Goal: Browse casually

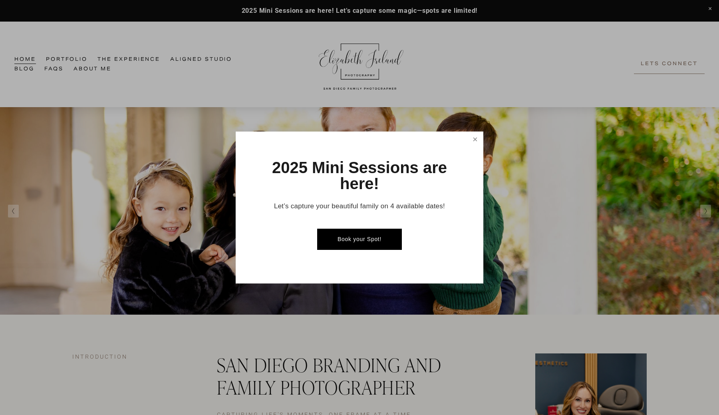
click at [472, 137] on link "Close" at bounding box center [475, 140] width 14 height 14
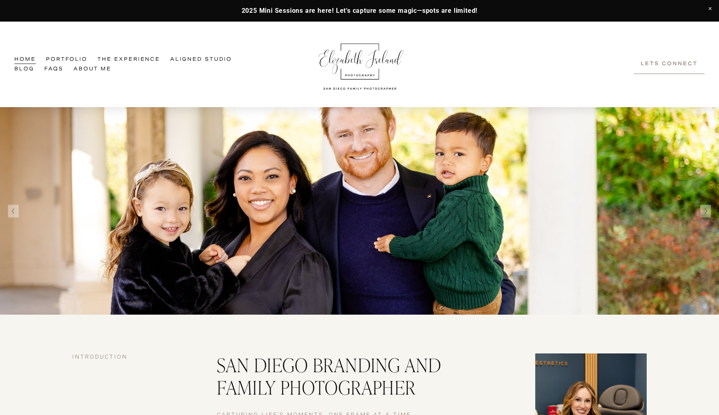
click at [62, 59] on link "Portfolio" at bounding box center [67, 59] width 42 height 9
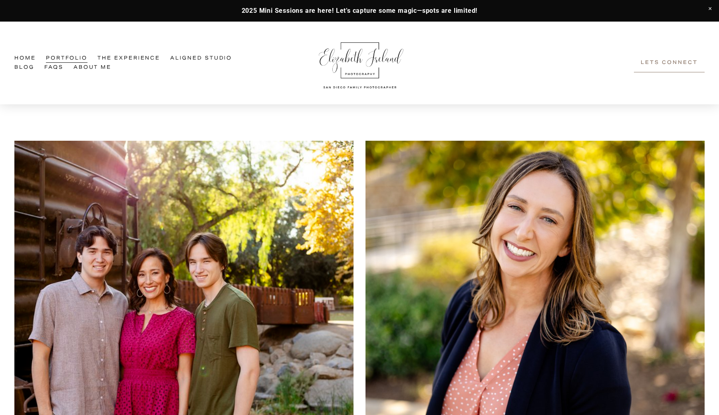
scroll to position [201, 0]
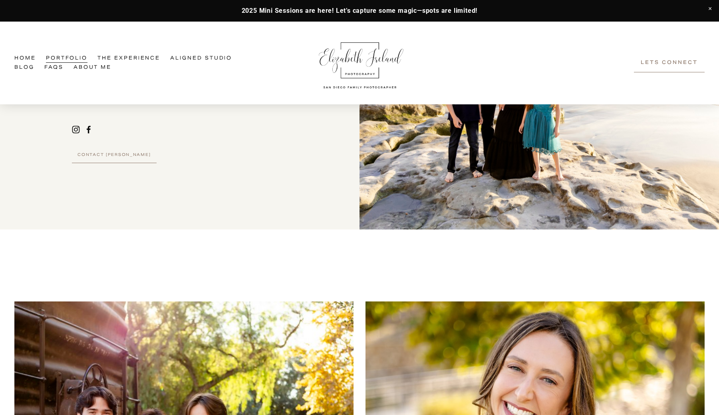
click at [76, 128] on use "Instagram" at bounding box center [76, 129] width 16 height 16
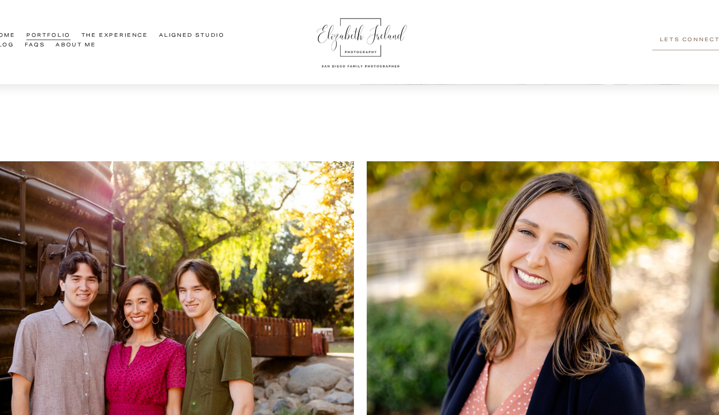
scroll to position [326, 0]
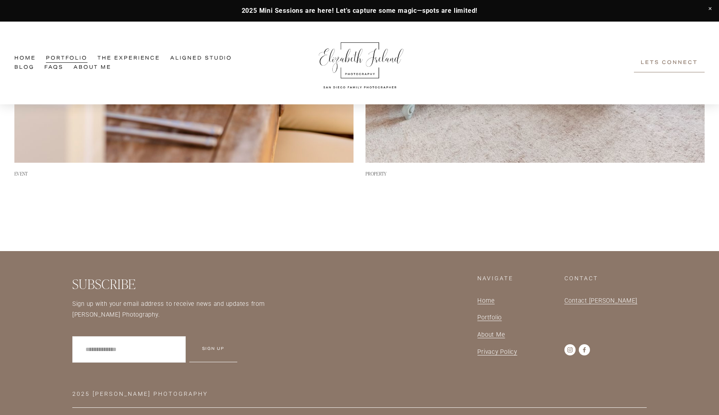
scroll to position [1080, 0]
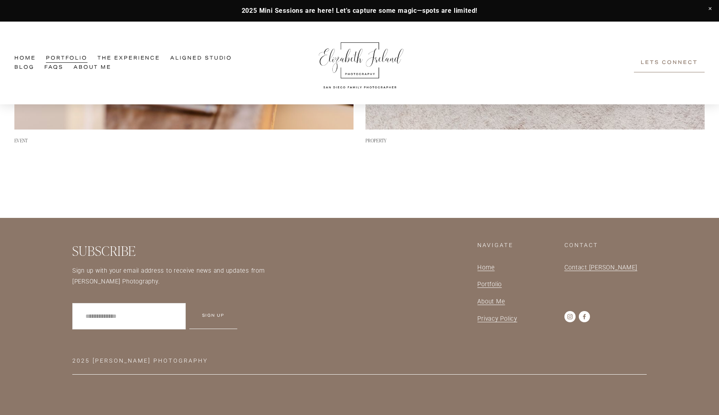
click at [494, 287] on span "Portfolio" at bounding box center [490, 284] width 24 height 7
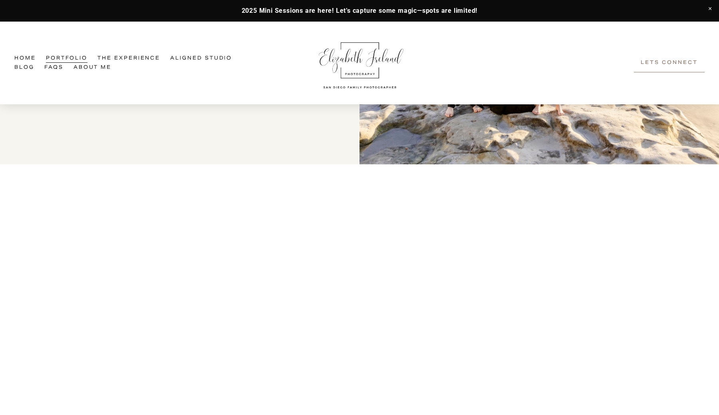
scroll to position [415, 0]
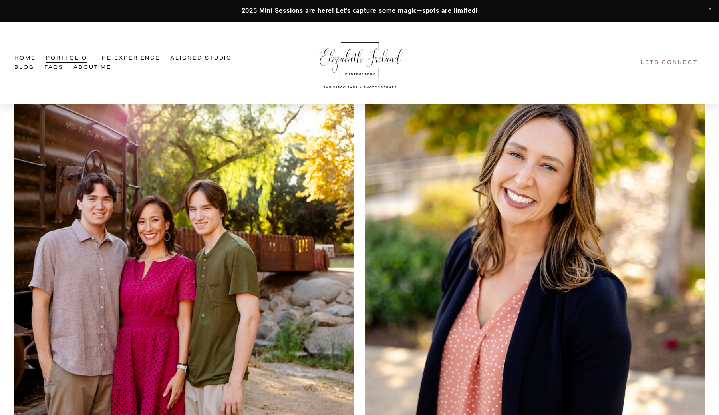
click at [187, 271] on img at bounding box center [183, 257] width 339 height 339
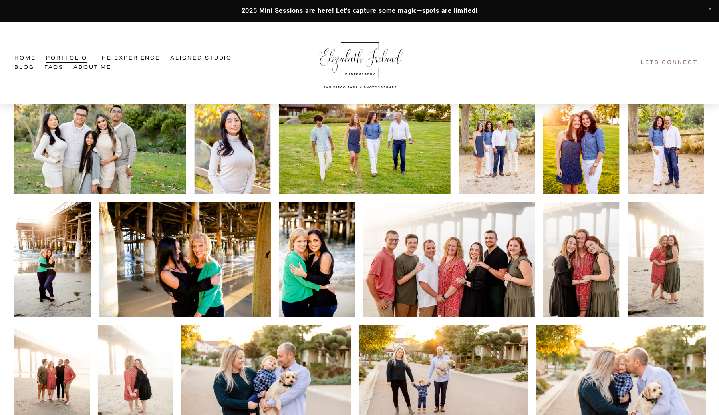
scroll to position [781, 0]
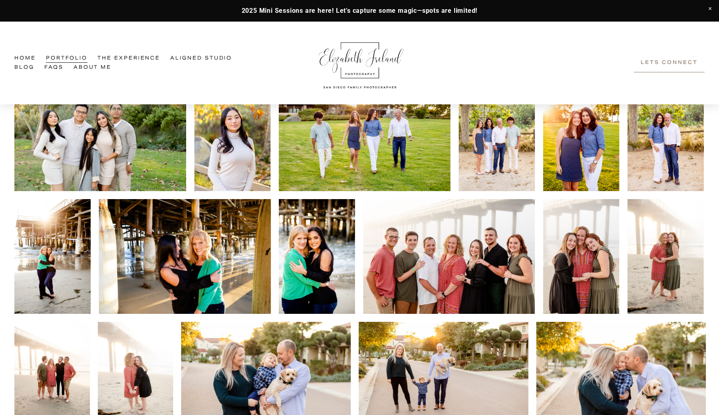
click at [399, 243] on img at bounding box center [449, 256] width 172 height 115
click at [426, 248] on img at bounding box center [449, 256] width 172 height 115
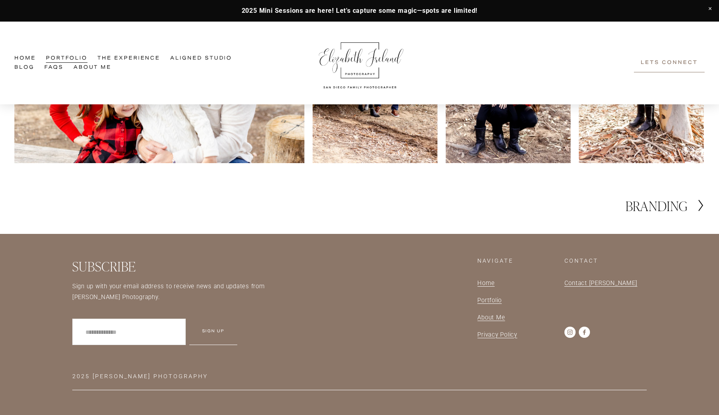
scroll to position [1619, 0]
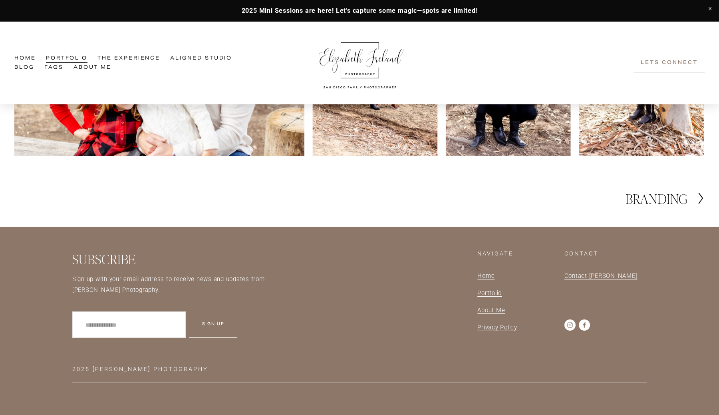
click at [676, 205] on h2 "BRANDING" at bounding box center [657, 198] width 62 height 13
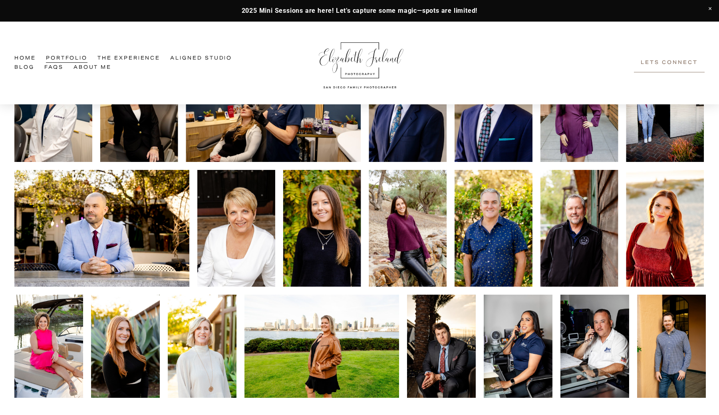
scroll to position [308, 0]
